Goal: Transaction & Acquisition: Obtain resource

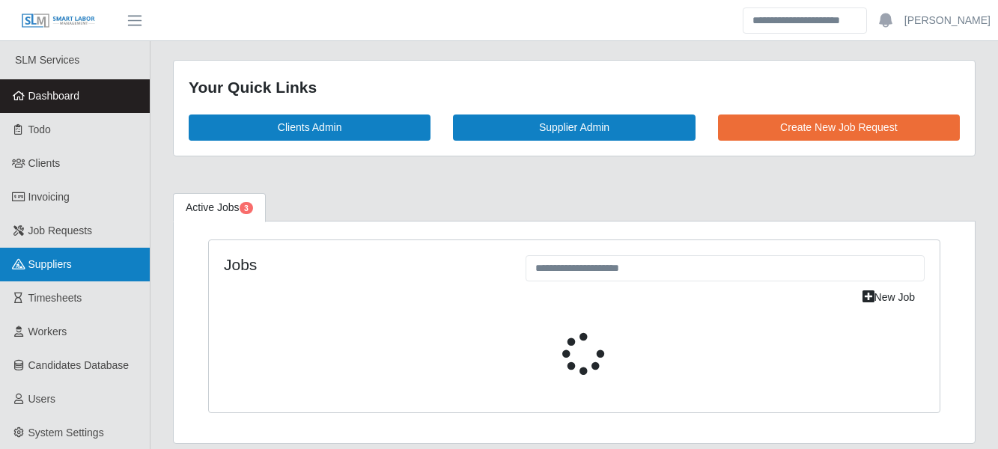
select select "****"
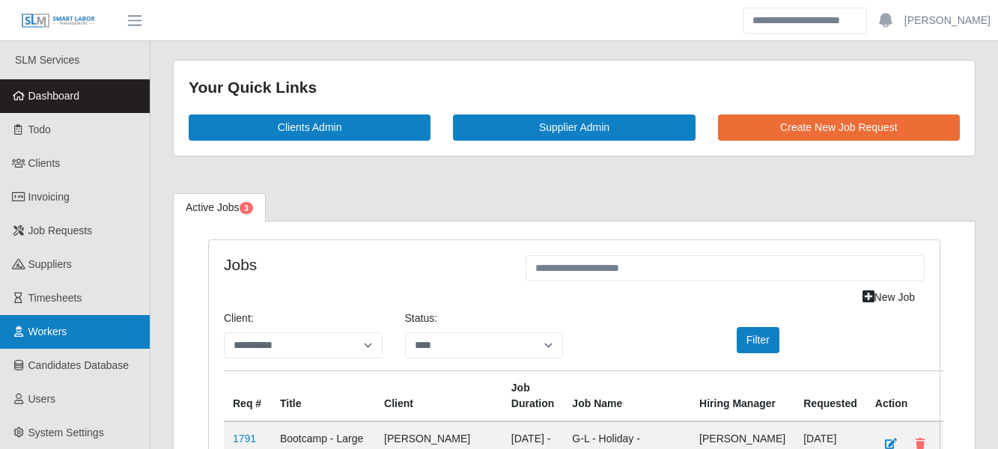
click at [76, 334] on link "Workers" at bounding box center [75, 332] width 150 height 34
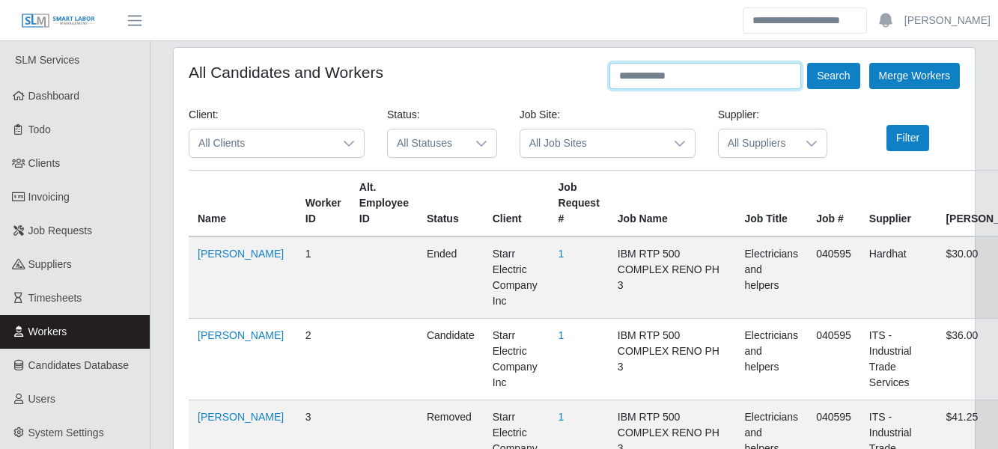
click at [621, 70] on input "text" at bounding box center [706, 76] width 192 height 26
click at [807, 63] on button "Search" at bounding box center [833, 76] width 52 height 26
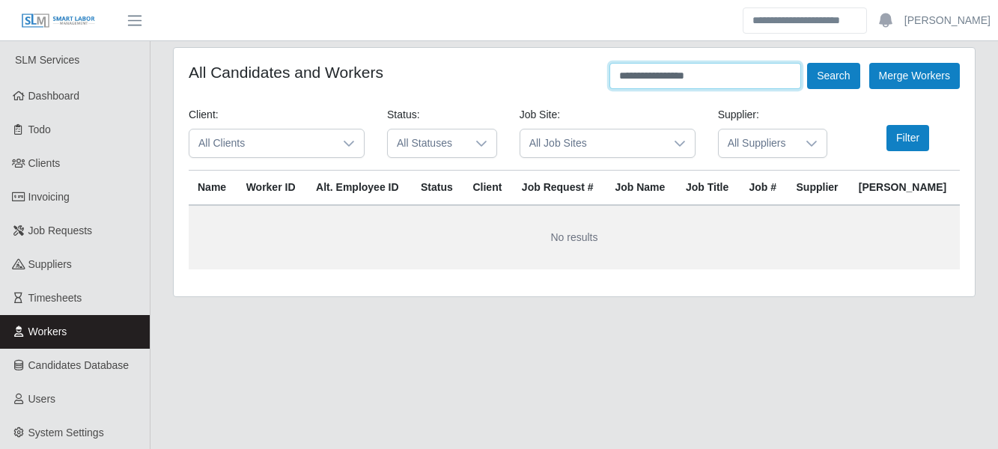
click at [690, 80] on input "**********" at bounding box center [706, 76] width 192 height 26
type input "********"
click at [807, 63] on button "Search" at bounding box center [833, 76] width 52 height 26
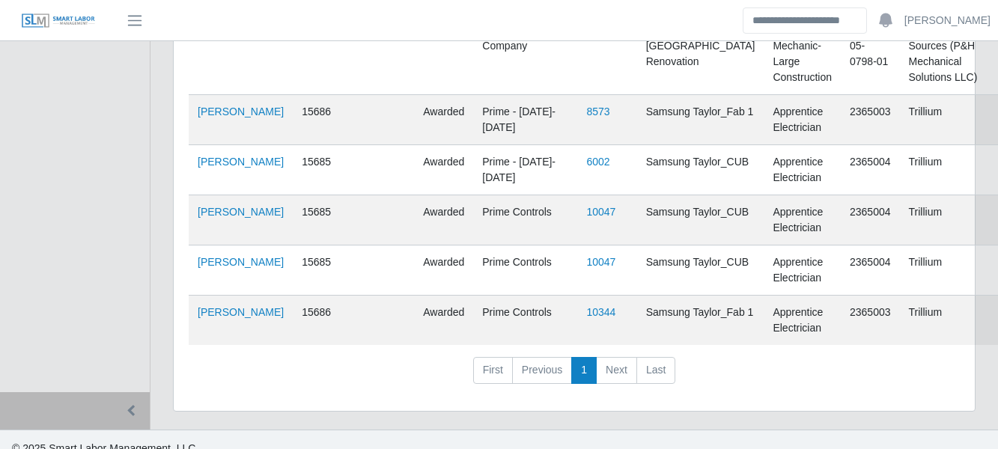
scroll to position [470, 0]
click at [213, 318] on link "Trinidad Gonzalez" at bounding box center [241, 312] width 86 height 12
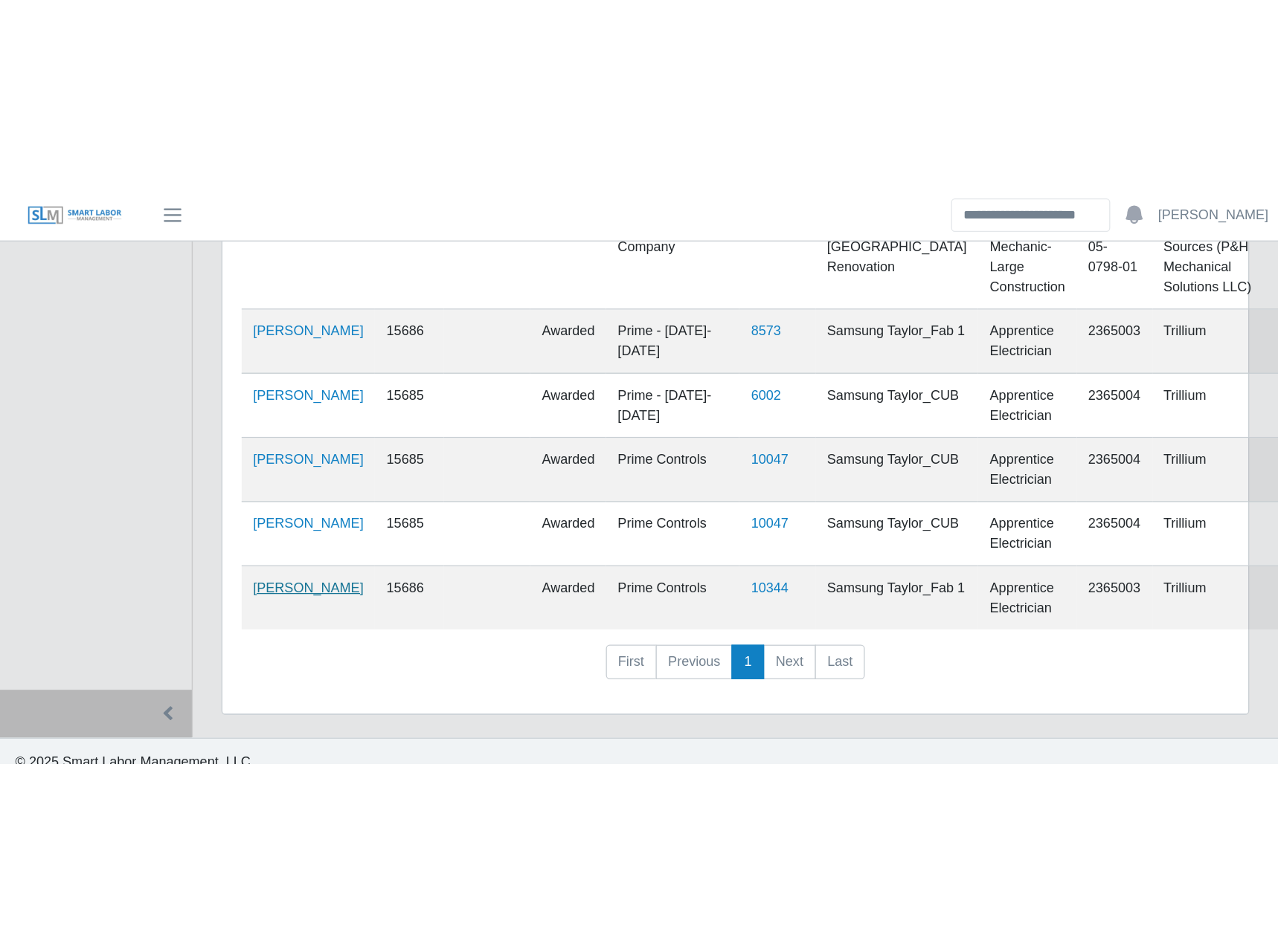
scroll to position [0, 0]
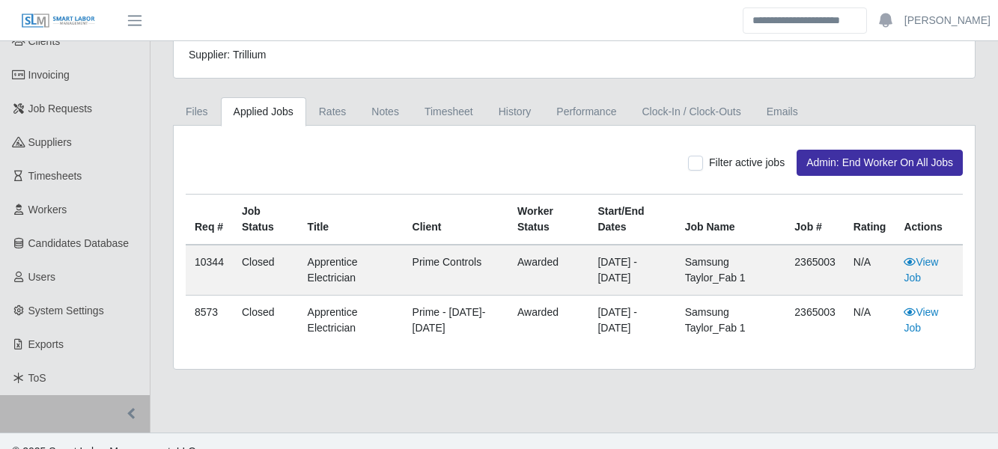
scroll to position [135, 0]
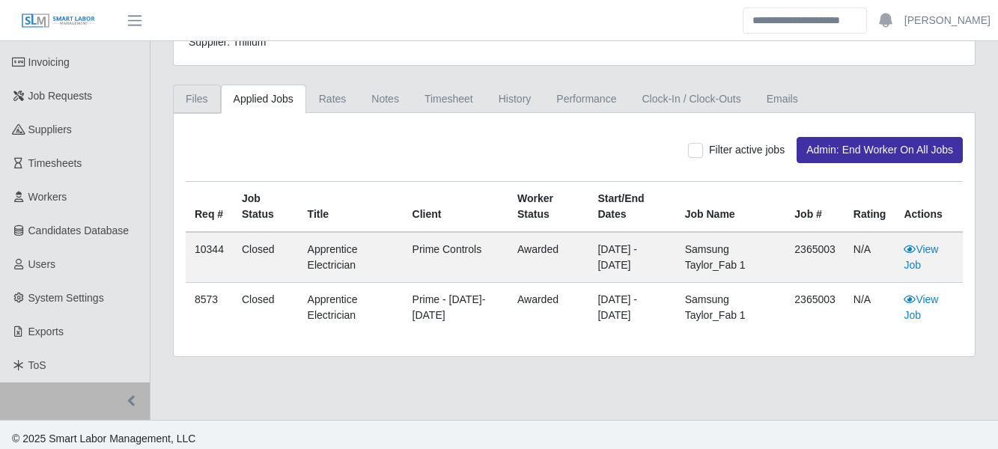
click at [214, 100] on link "Files" at bounding box center [197, 99] width 48 height 29
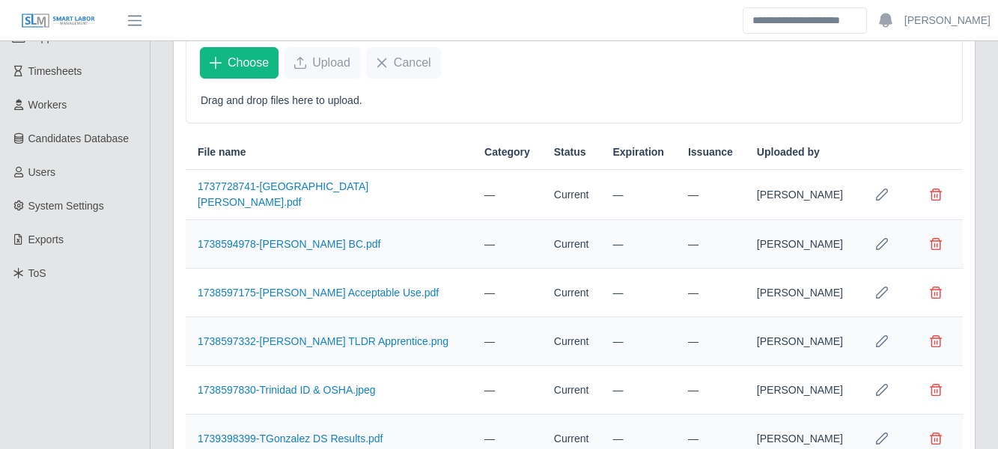
scroll to position [226, 0]
click at [883, 191] on icon "Row Edit" at bounding box center [882, 195] width 12 height 12
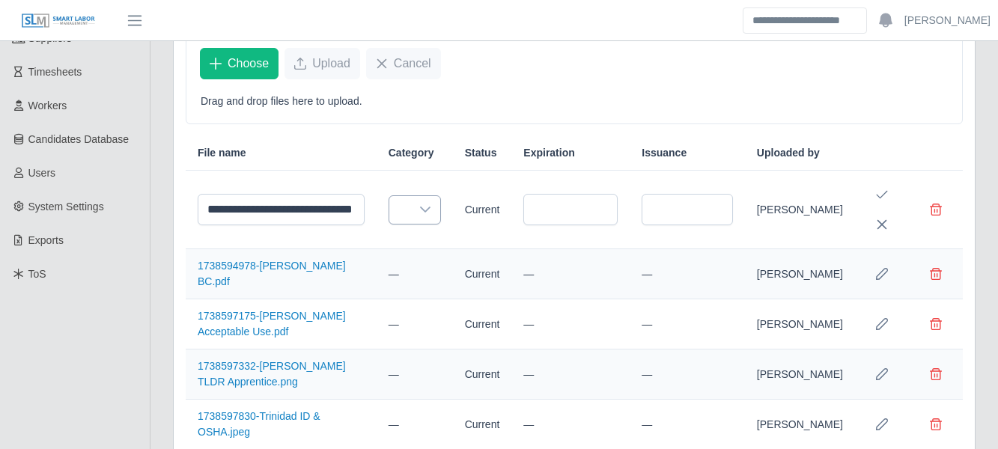
click at [426, 216] on icon at bounding box center [425, 210] width 12 height 12
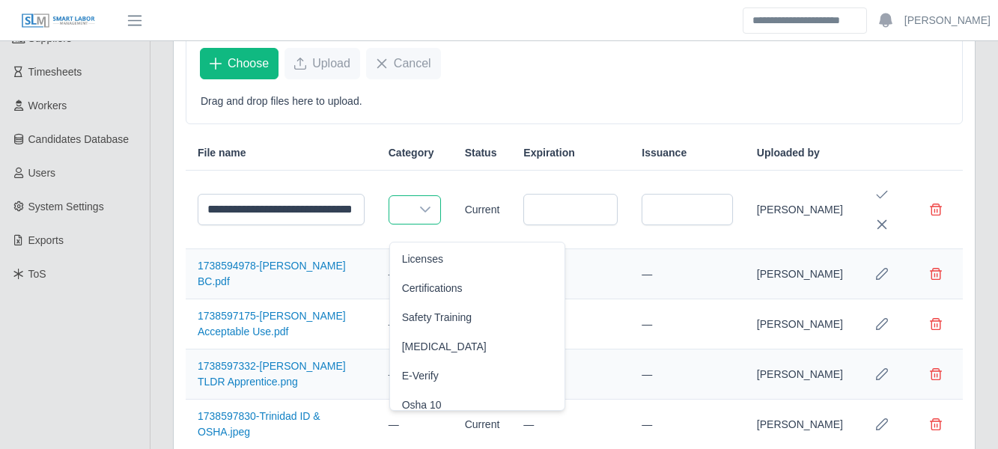
click at [455, 198] on td "Current" at bounding box center [482, 210] width 59 height 79
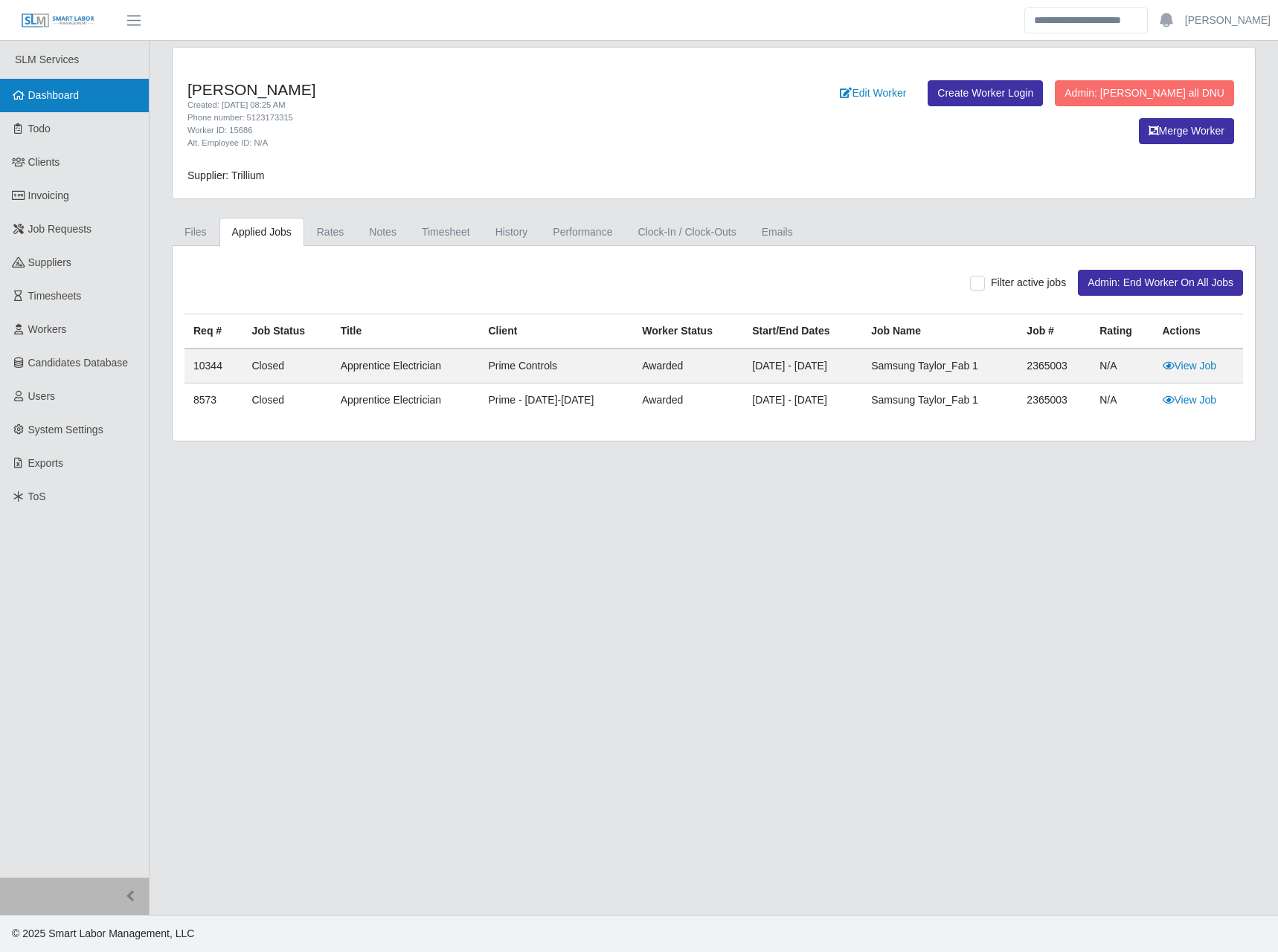
click at [128, 81] on link "Dashboard" at bounding box center [74, 95] width 149 height 34
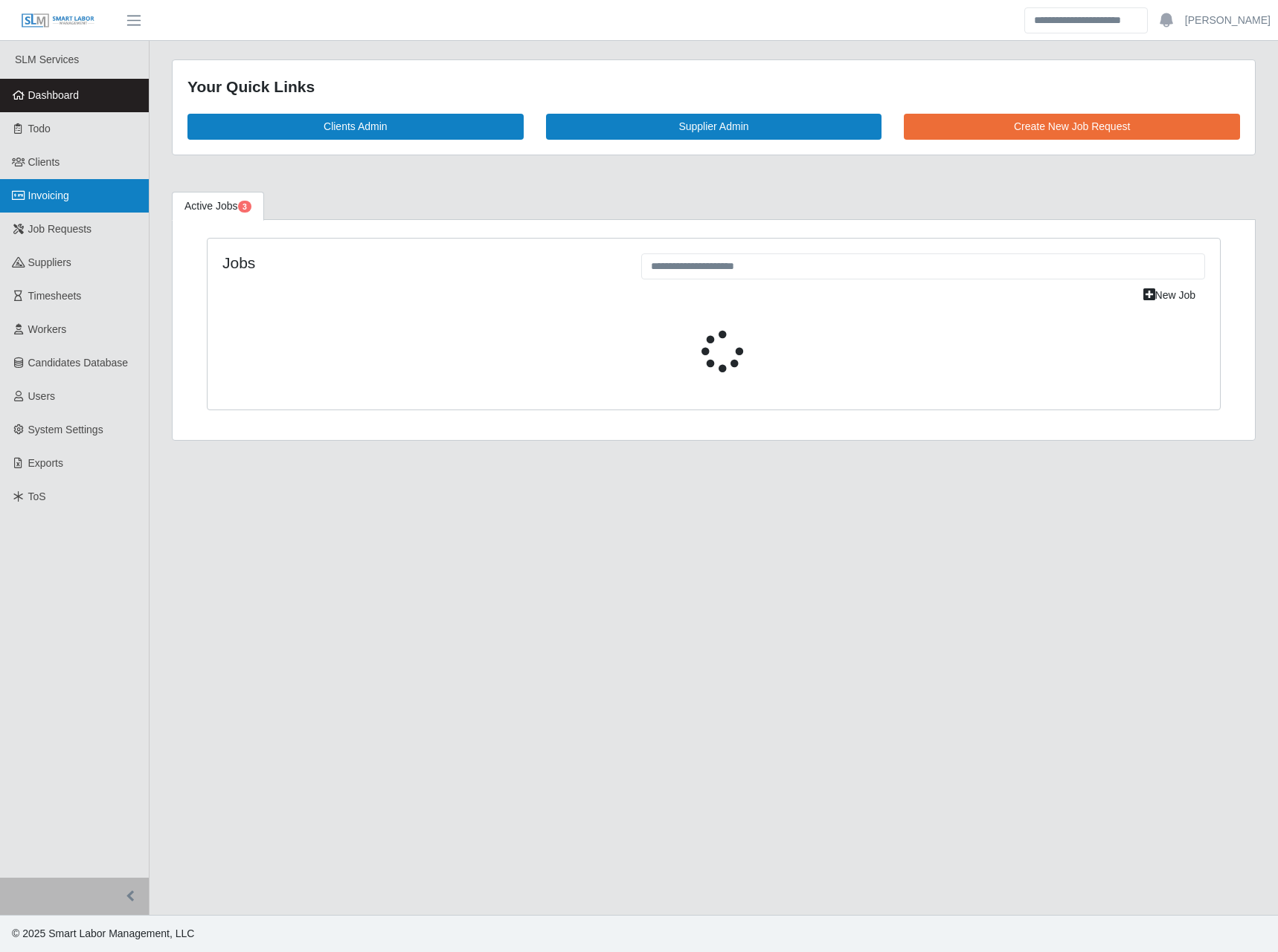
click at [93, 199] on link "Invoicing" at bounding box center [74, 196] width 149 height 34
select select "****"
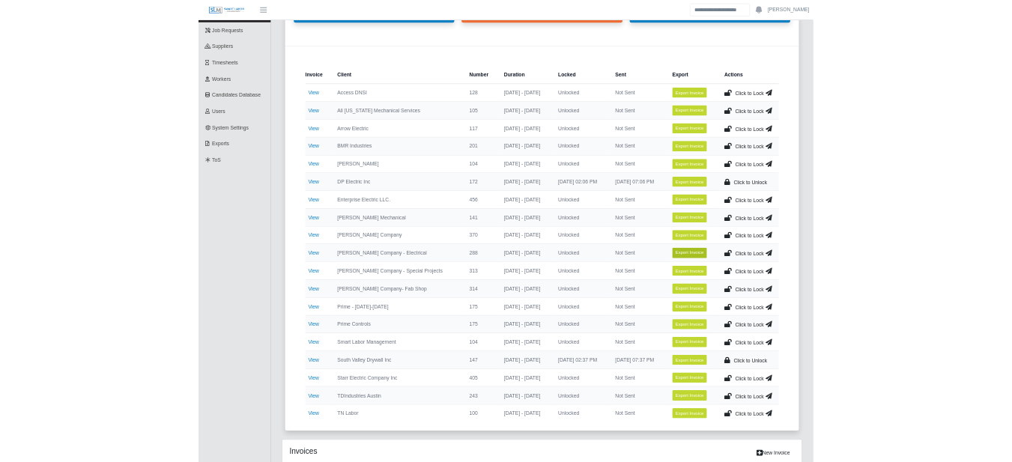
scroll to position [350, 0]
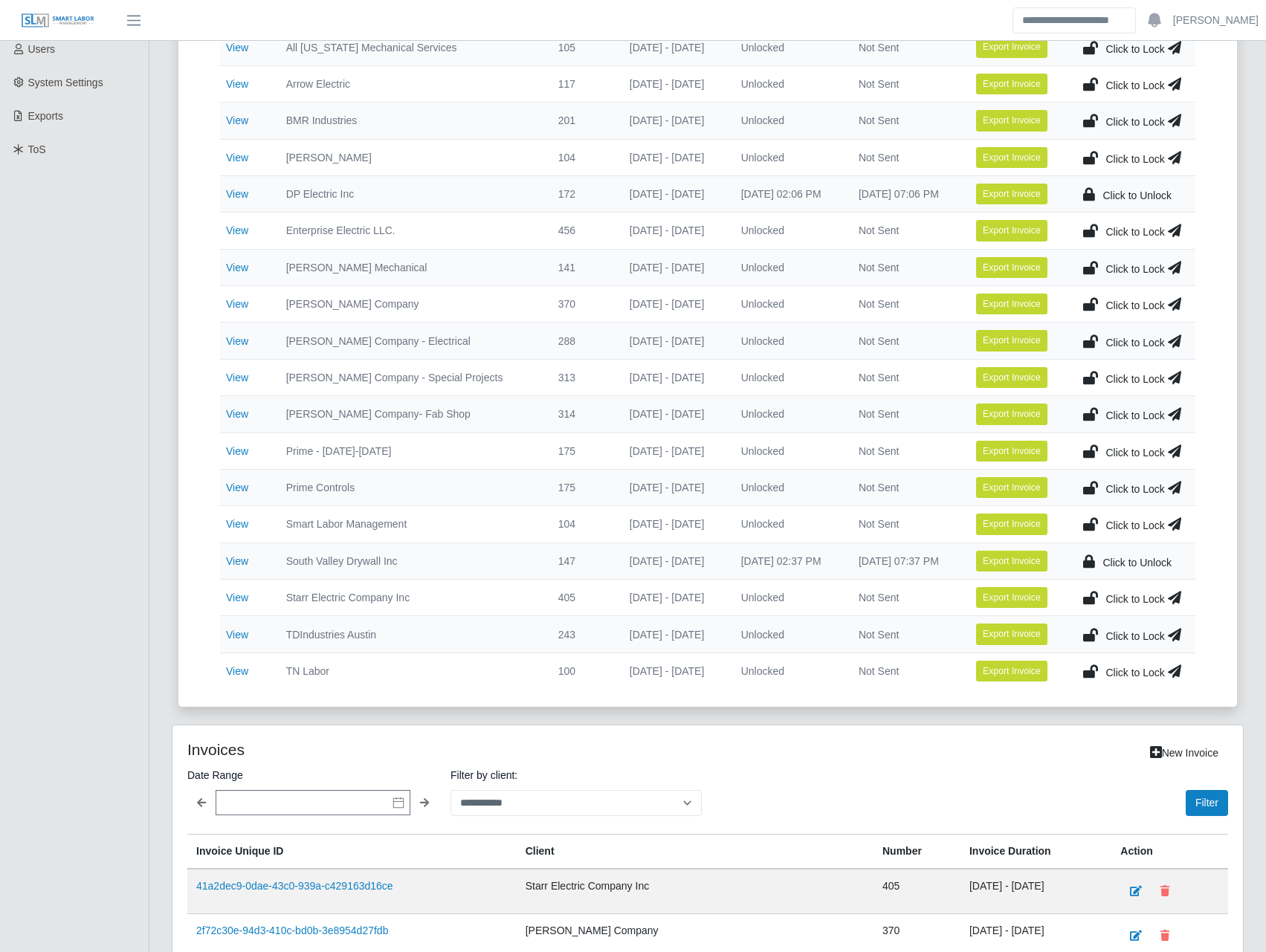
click at [1093, 598] on icon at bounding box center [1090, 598] width 15 height 21
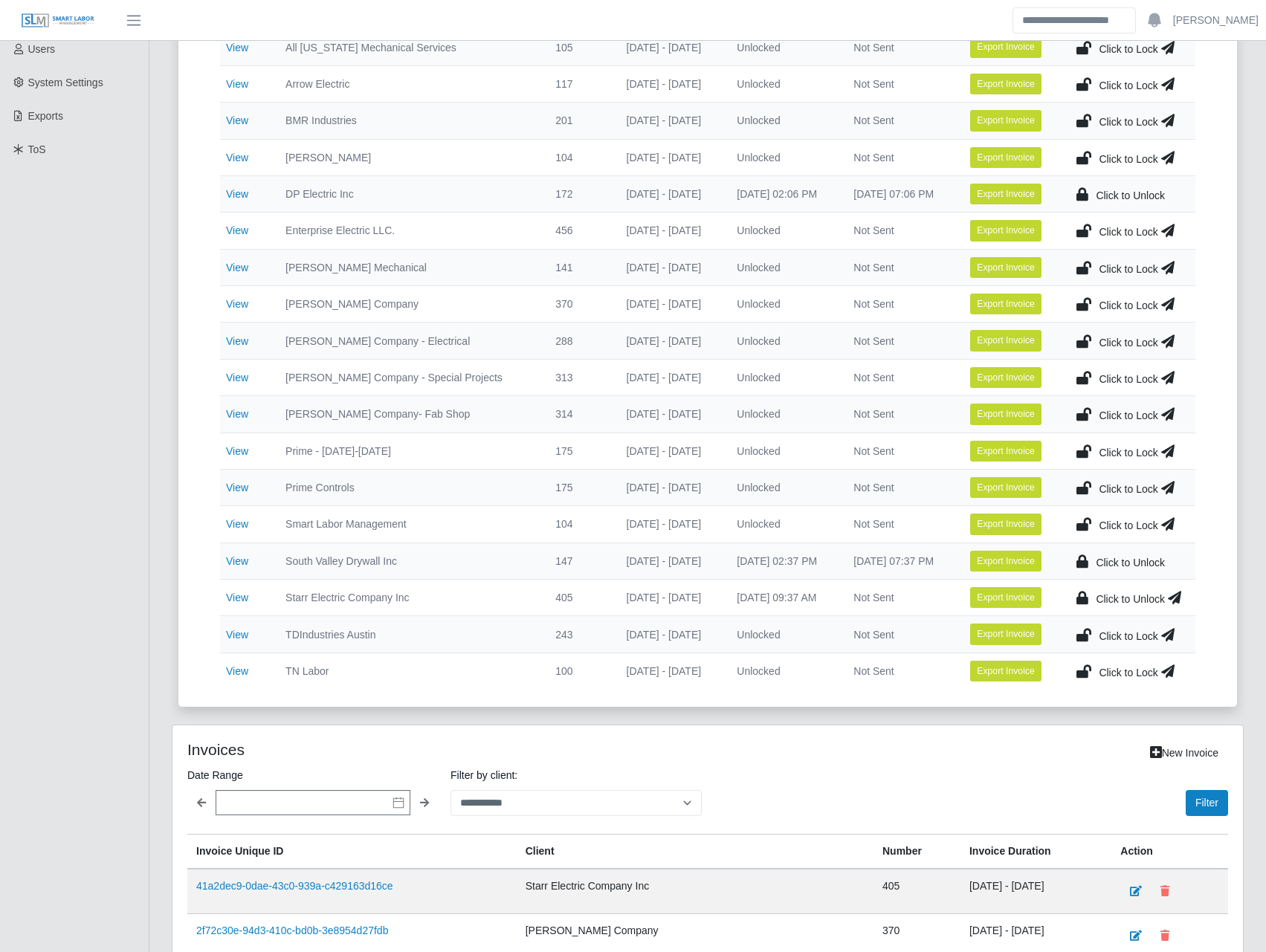
click at [1174, 598] on icon at bounding box center [1174, 598] width 13 height 21
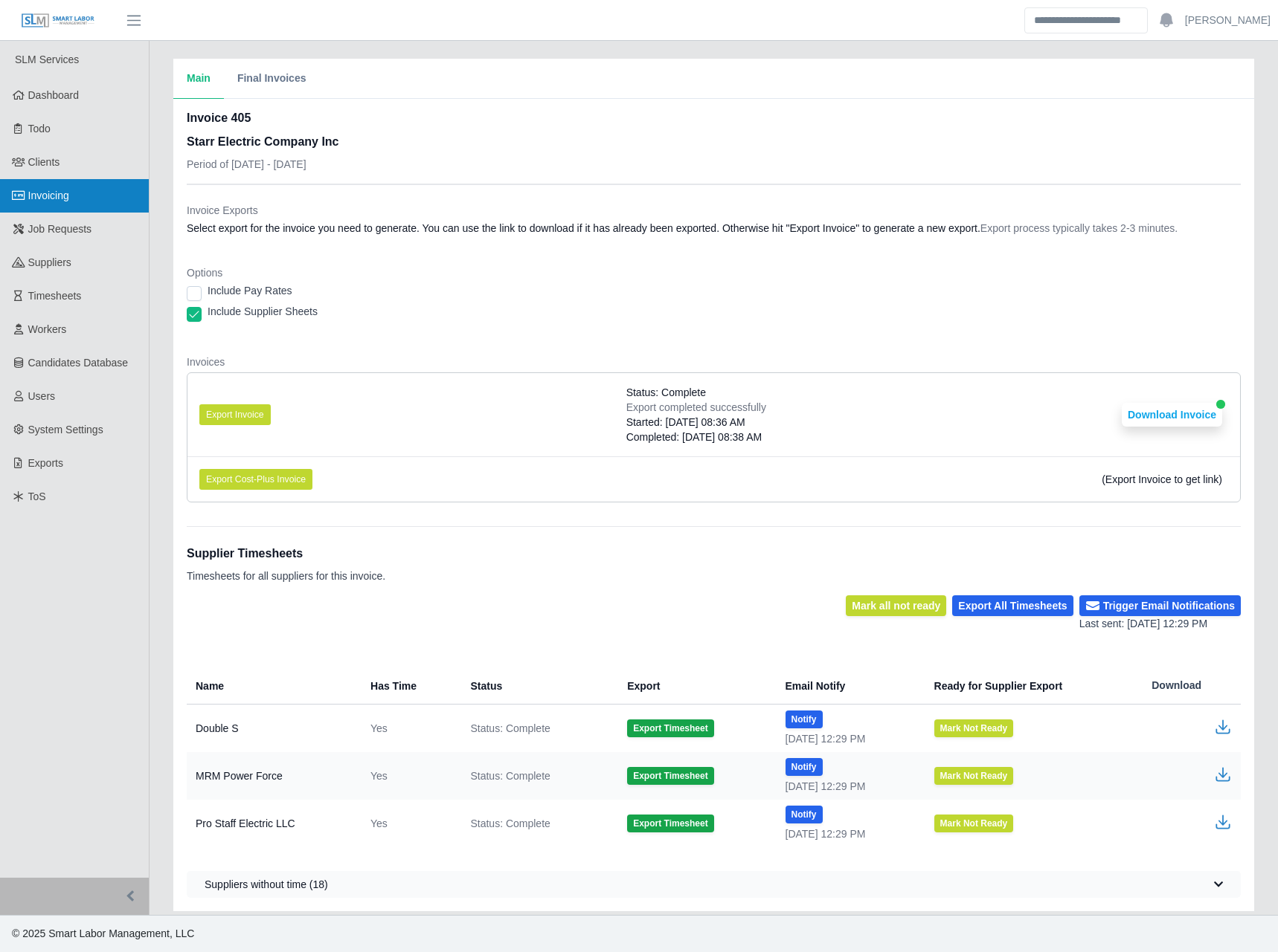
click at [48, 205] on link "Invoicing" at bounding box center [74, 196] width 149 height 34
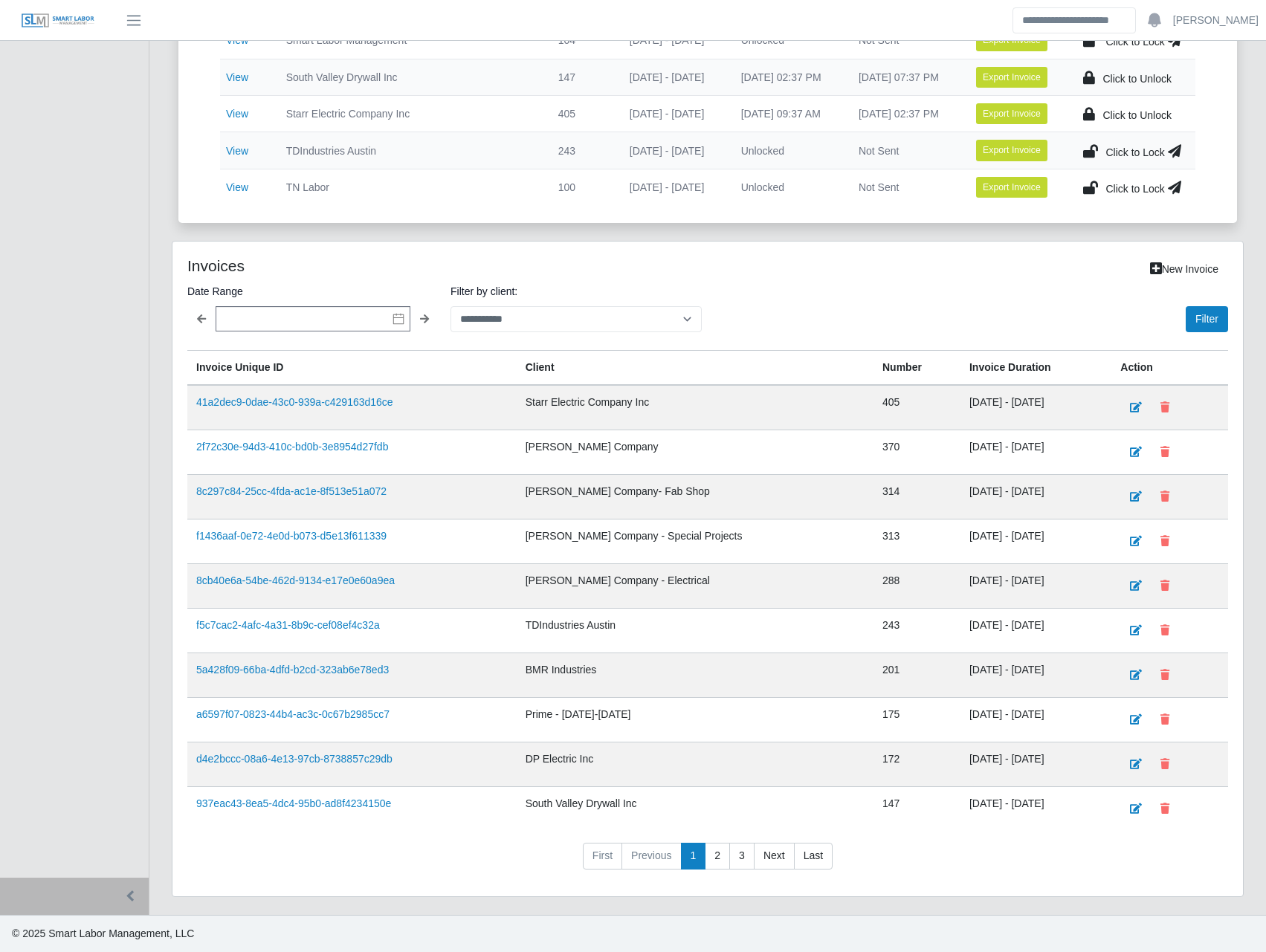
scroll to position [658, 0]
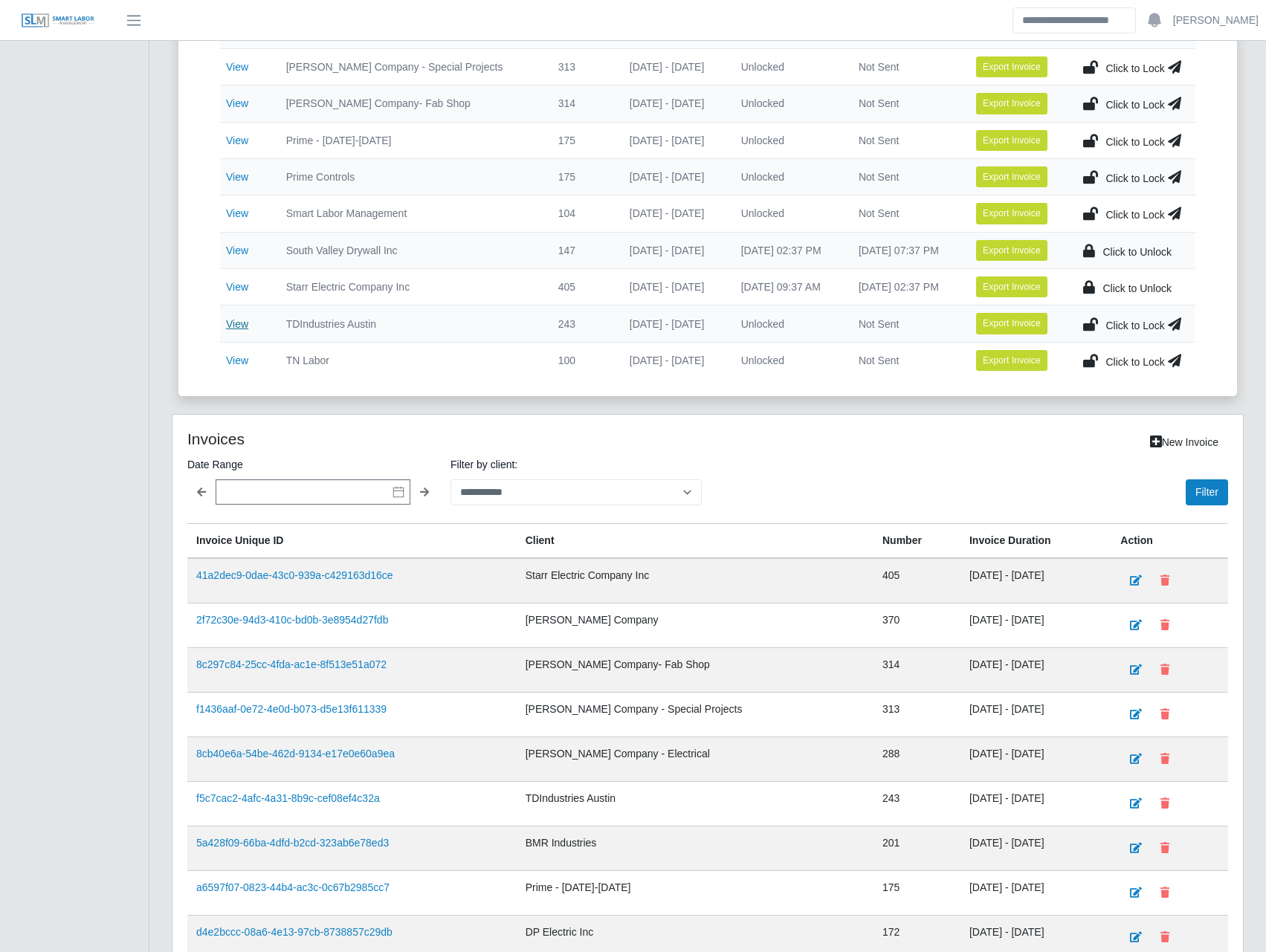
click at [241, 322] on link "View" at bounding box center [237, 325] width 22 height 12
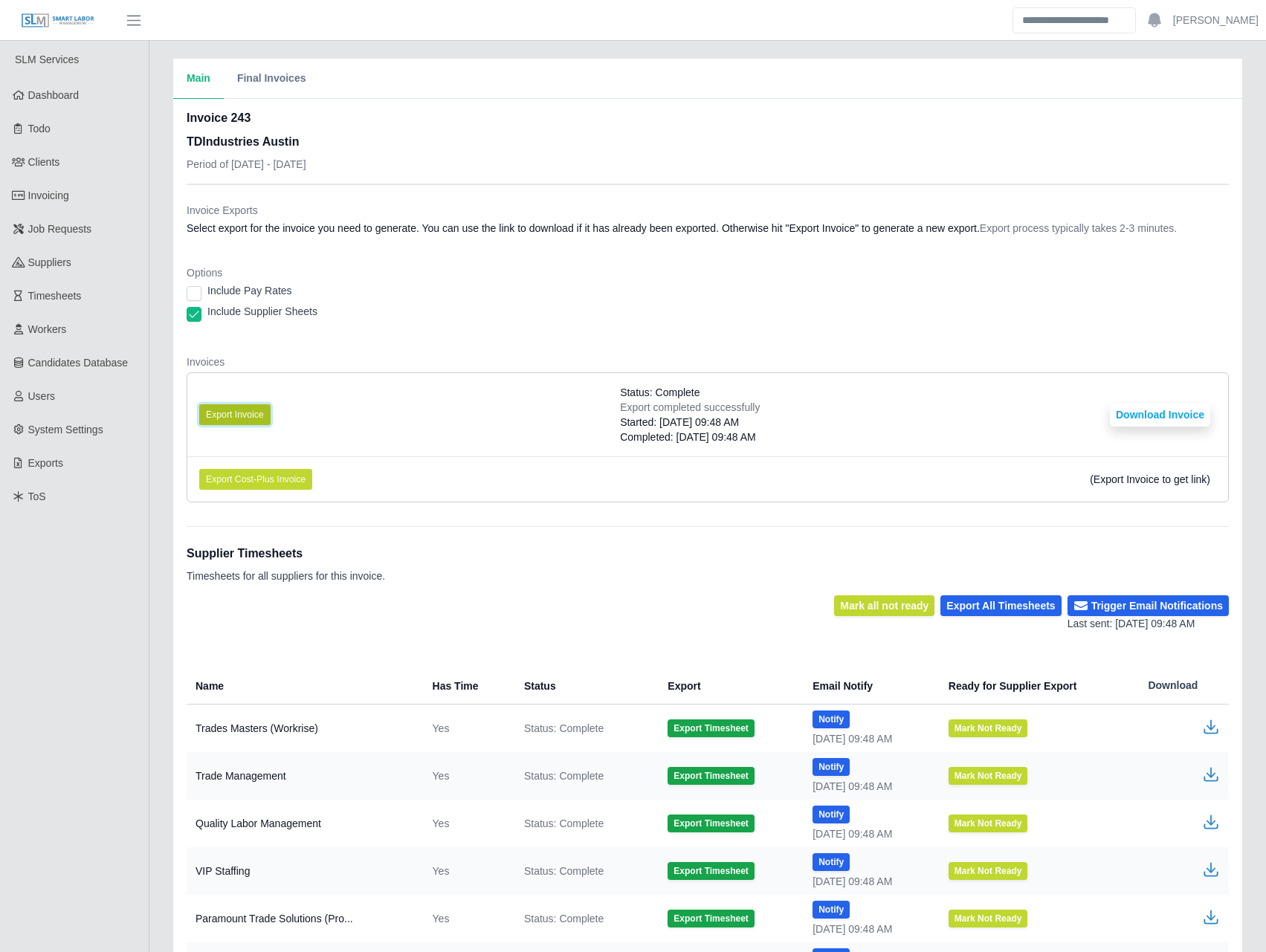
click at [247, 416] on button "Export Invoice" at bounding box center [235, 414] width 71 height 21
click at [673, 410] on div "Export completed successfully" at bounding box center [690, 407] width 140 height 15
click at [1175, 411] on button "Download Invoice" at bounding box center [1160, 415] width 100 height 24
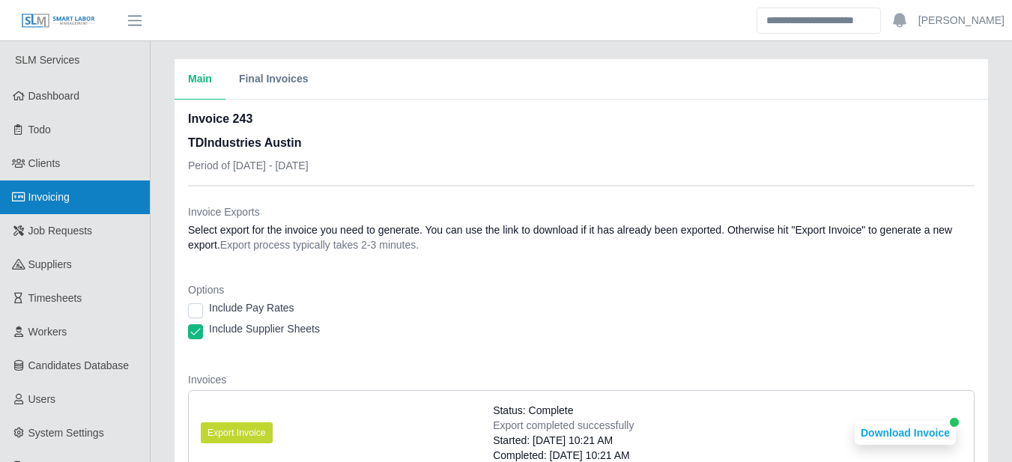
click at [57, 209] on link "Invoicing" at bounding box center [75, 197] width 150 height 34
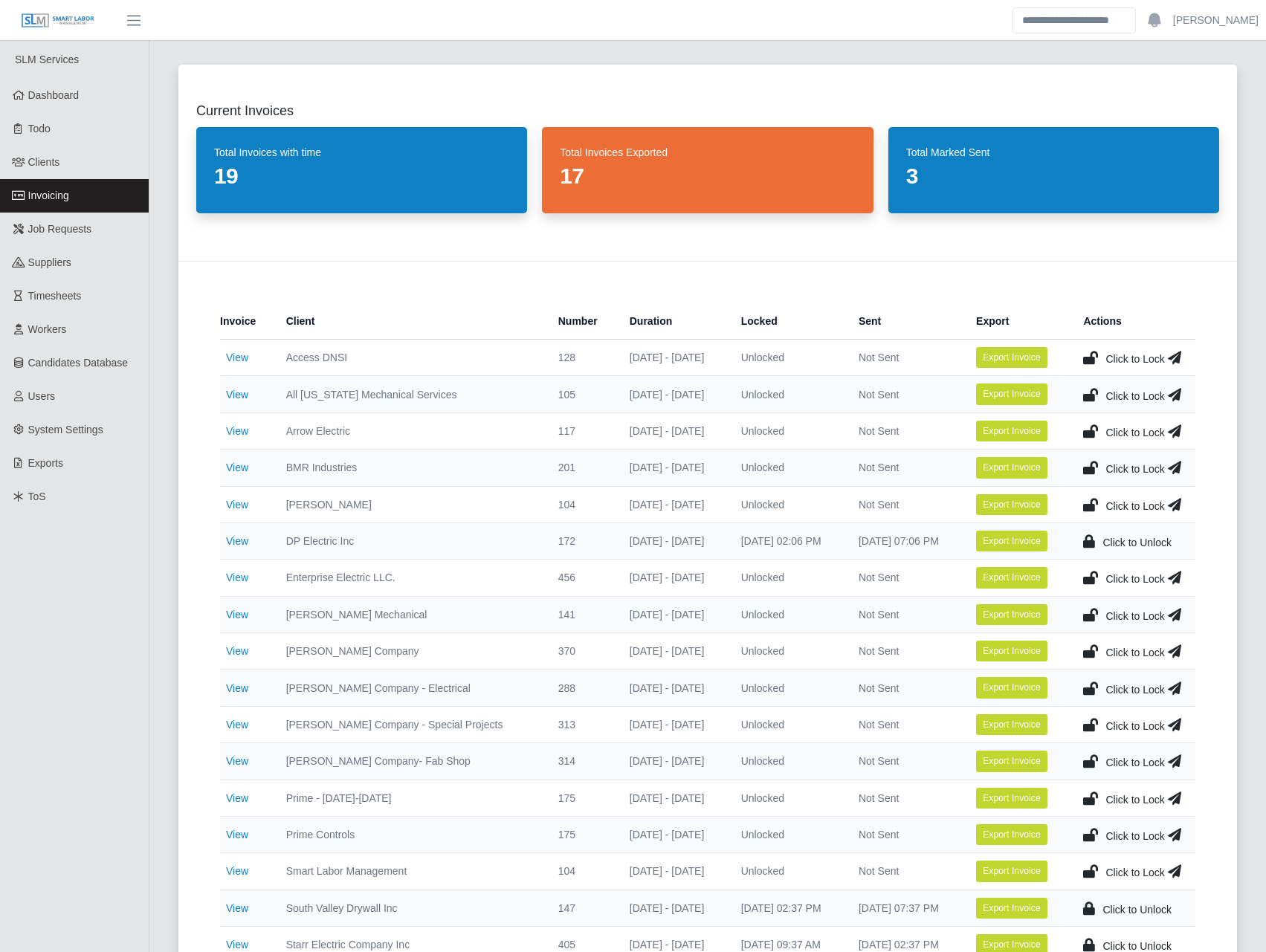
click at [1095, 463] on icon at bounding box center [1090, 468] width 15 height 21
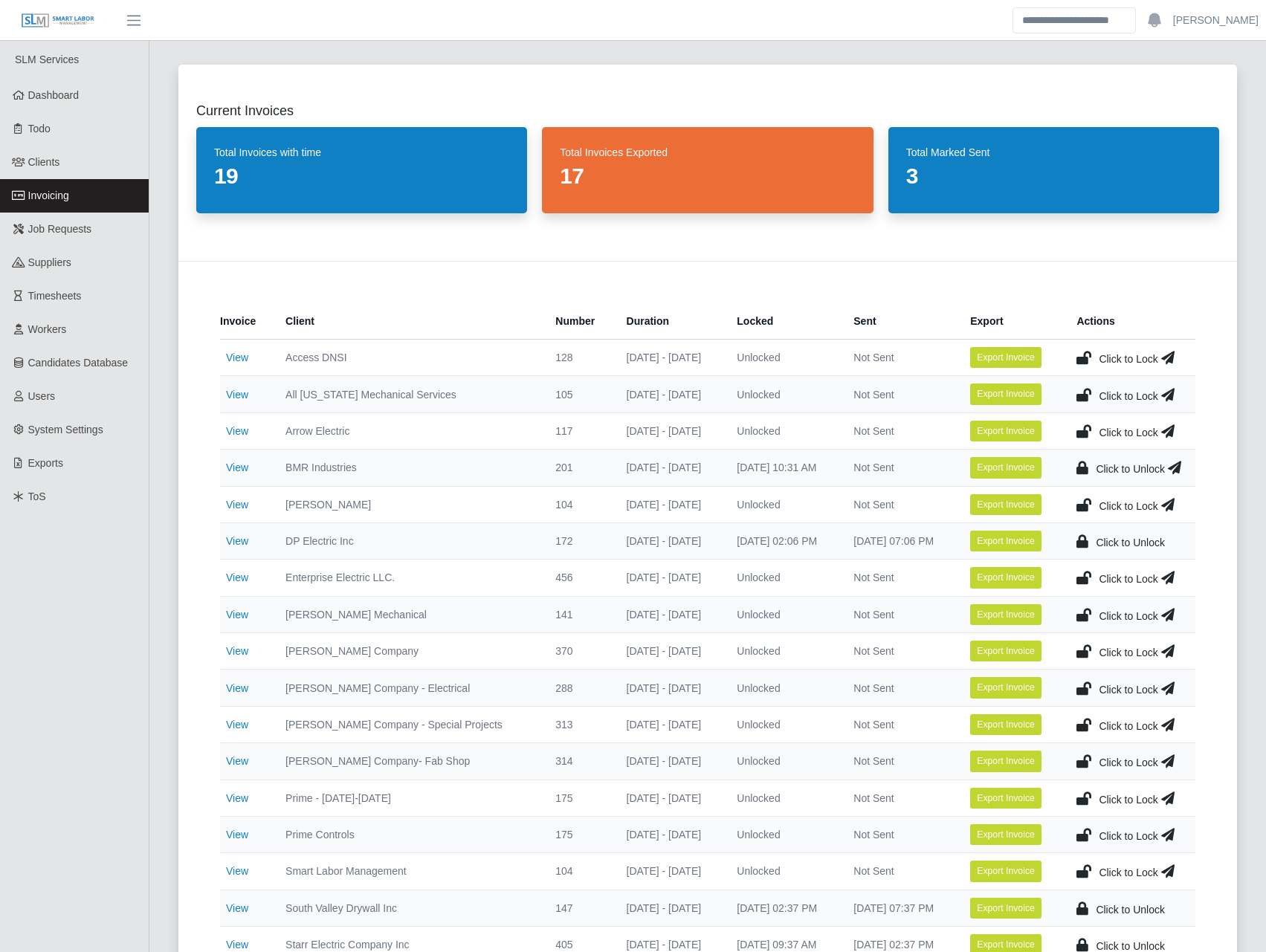
click at [1177, 470] on icon at bounding box center [1174, 468] width 13 height 21
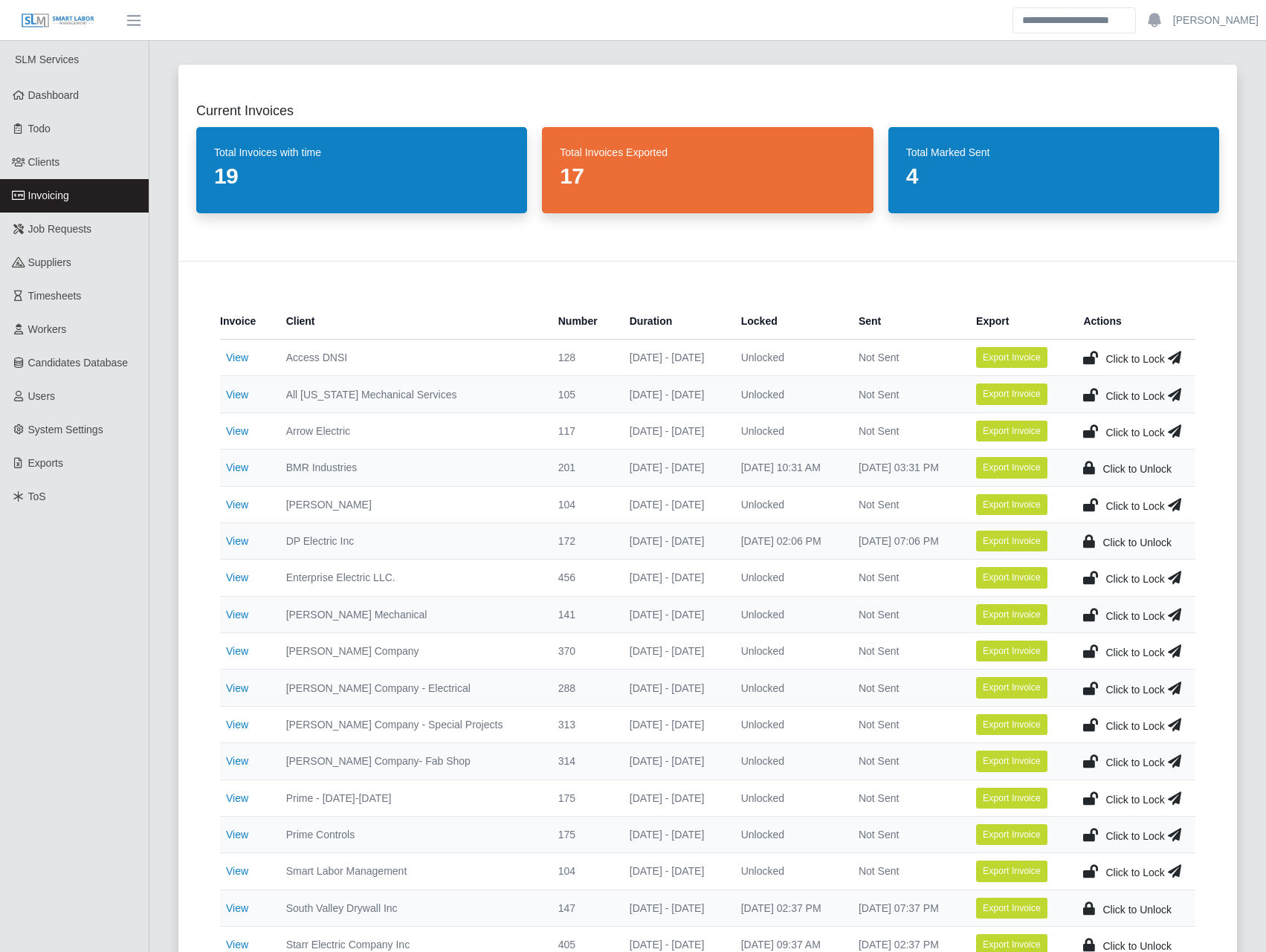
click at [1095, 504] on icon at bounding box center [1090, 504] width 15 height 21
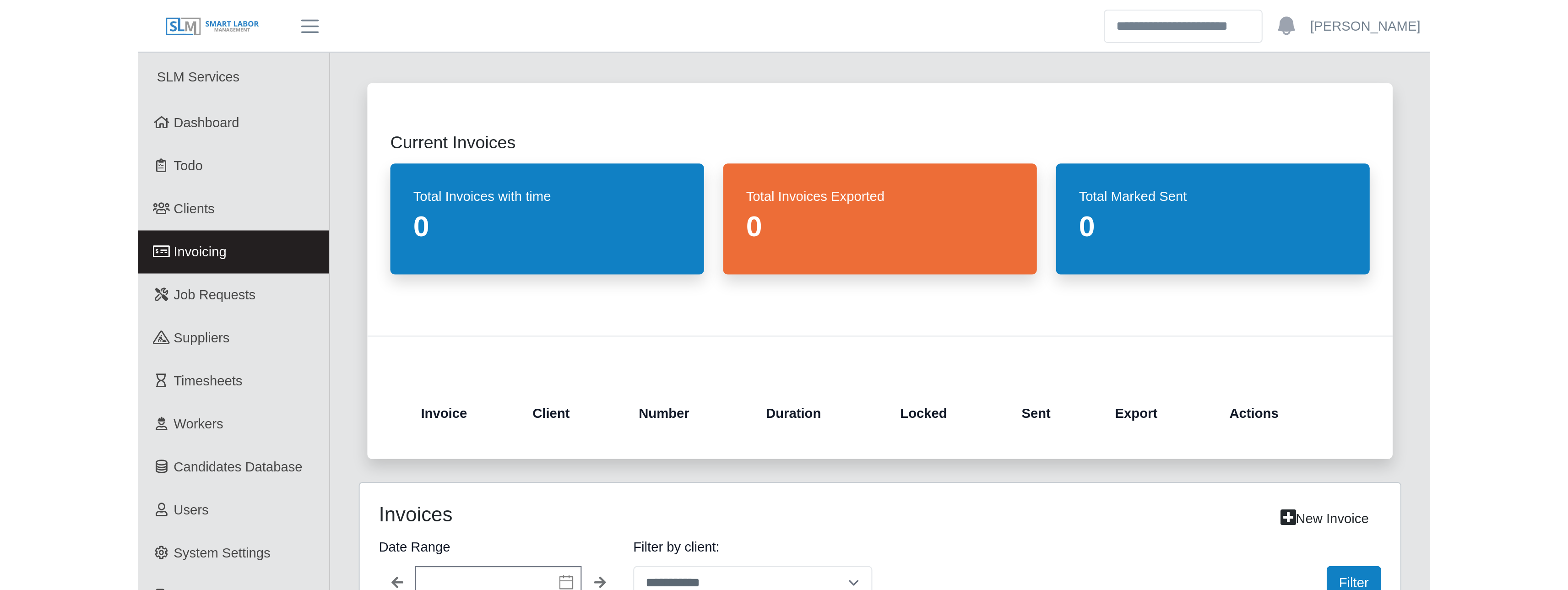
scroll to position [106, 0]
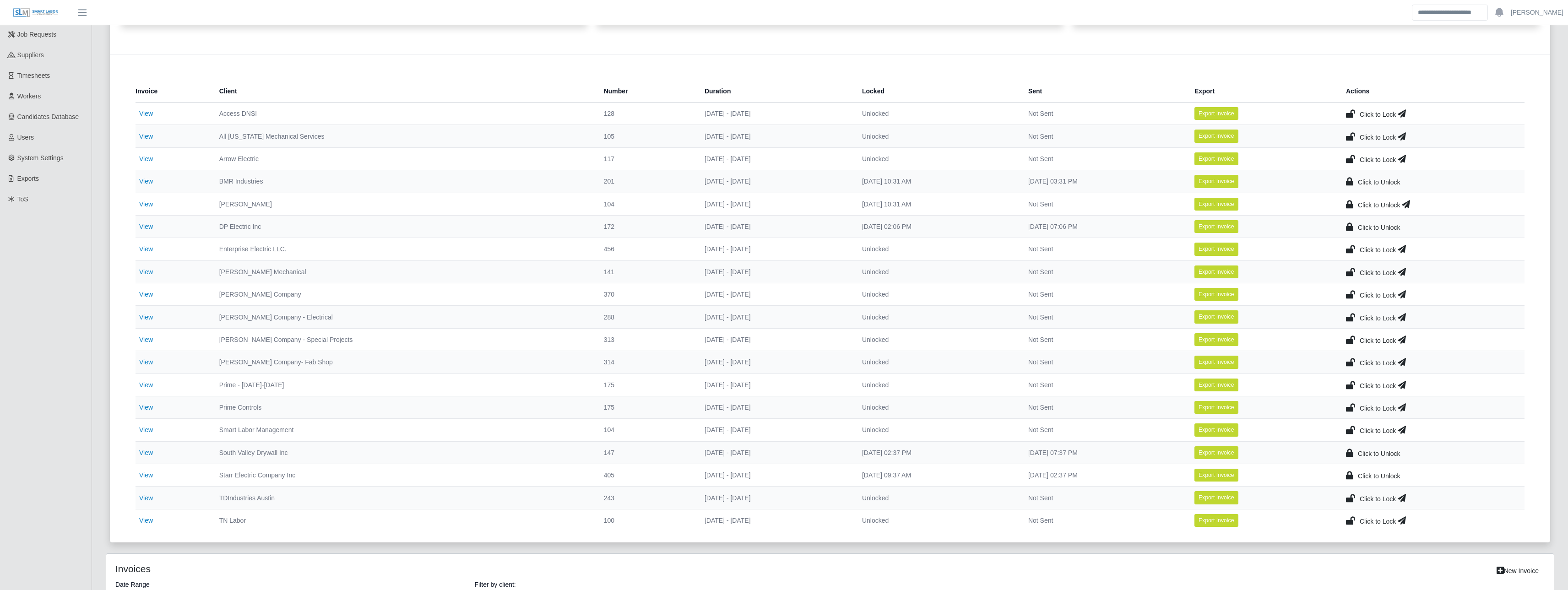
click at [618, 204] on icon at bounding box center [1405, 204] width 8 height 13
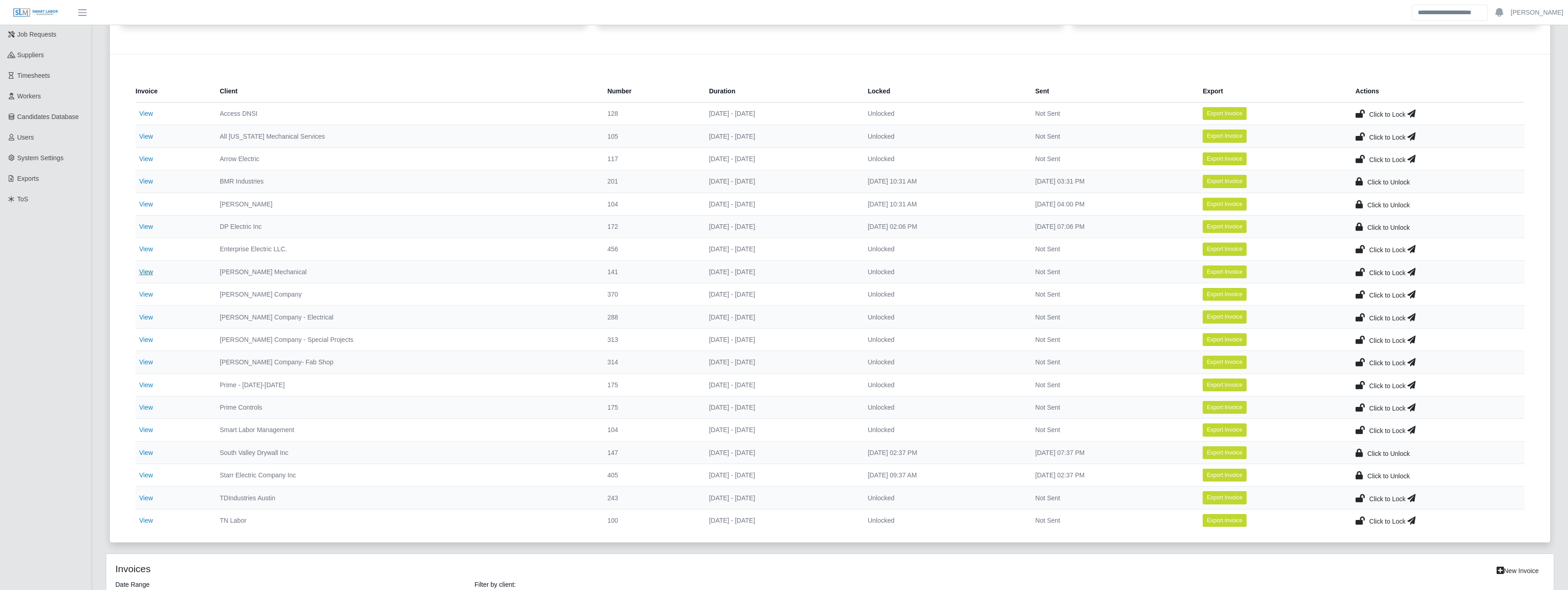
click at [142, 273] on link "View" at bounding box center [146, 272] width 13 height 7
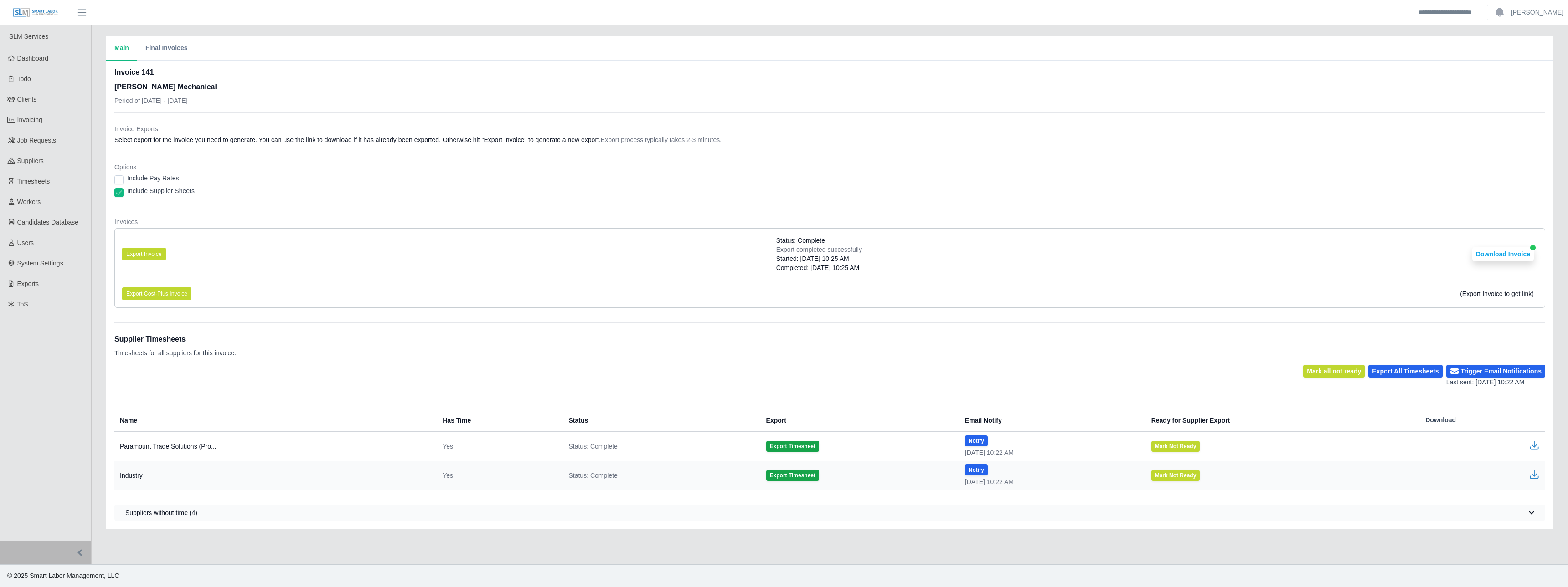
click at [497, 145] on div "Invoice Exports Select export for the invoice you need to generate. You can use…" at bounding box center [830, 136] width 1431 height 24
click at [137, 254] on button "Export Invoice" at bounding box center [144, 254] width 44 height 13
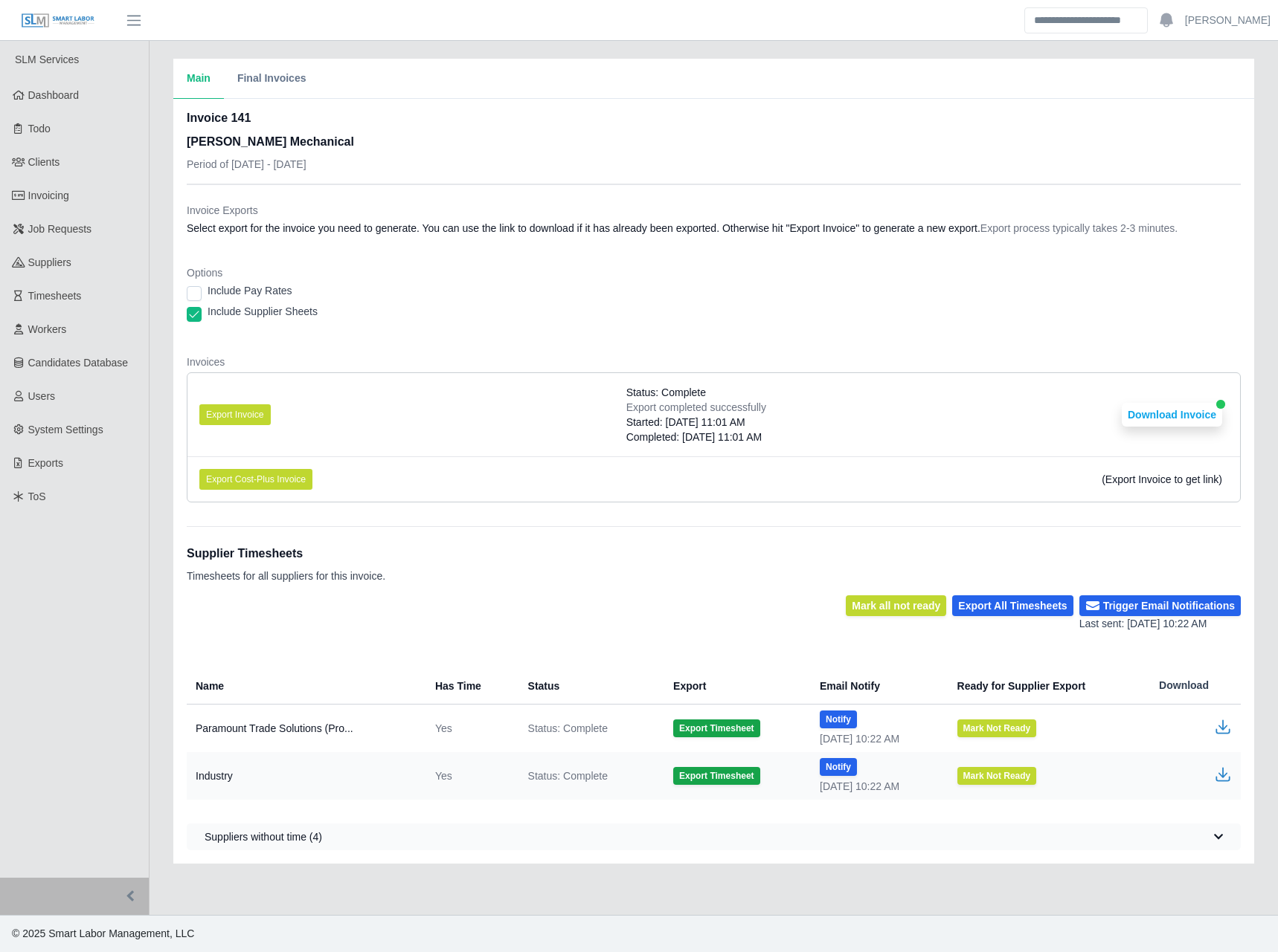
click at [489, 144] on div "Invoice 141 George Wayne Mechanical Period of 08/25/2025 - 08/31/2025" at bounding box center [713, 146] width 1054 height 74
